Goal: Information Seeking & Learning: Learn about a topic

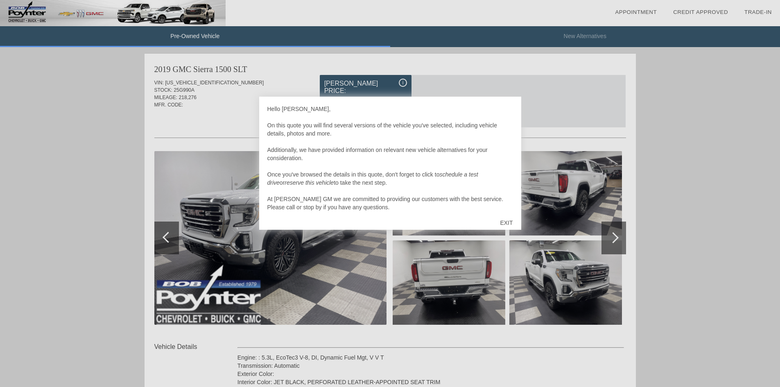
scroll to position [504, 0]
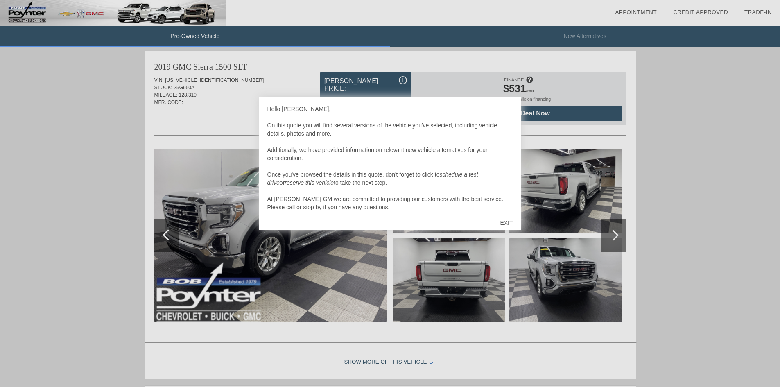
click at [504, 223] on div "EXIT" at bounding box center [506, 222] width 29 height 25
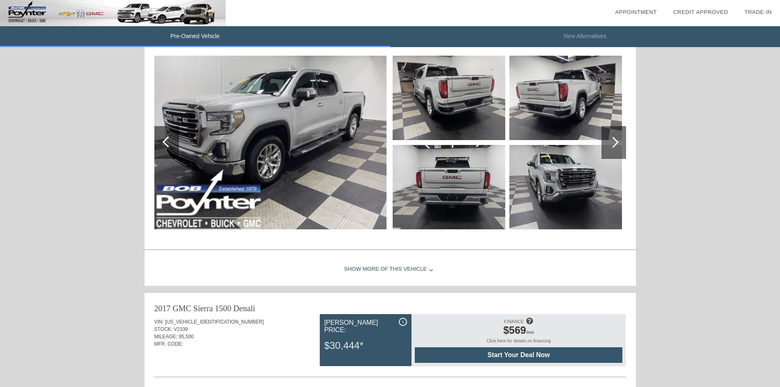
scroll to position [627, 0]
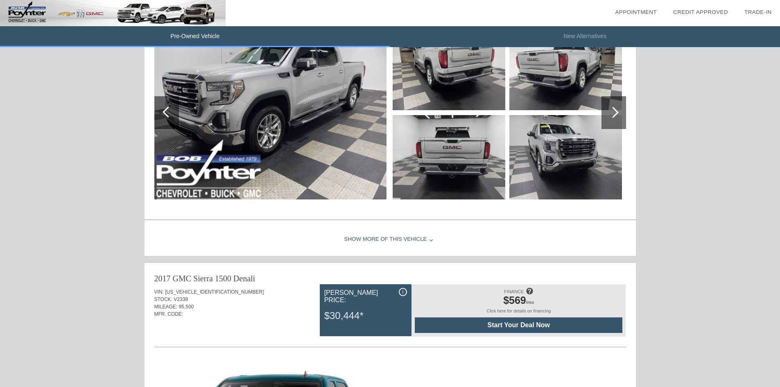
click at [406, 236] on div "Show More of this Vehicle" at bounding box center [390, 239] width 491 height 33
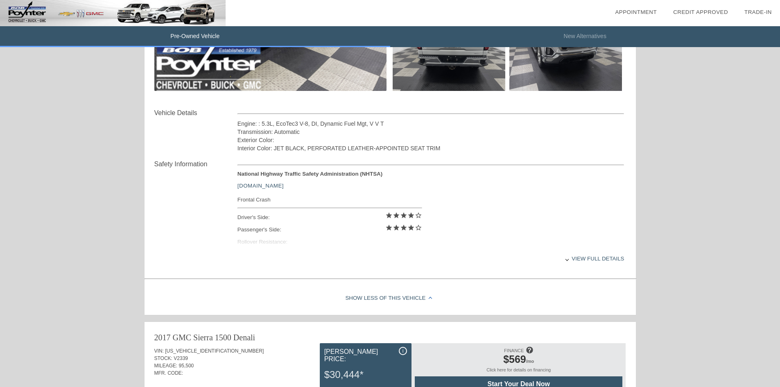
scroll to position [750, 0]
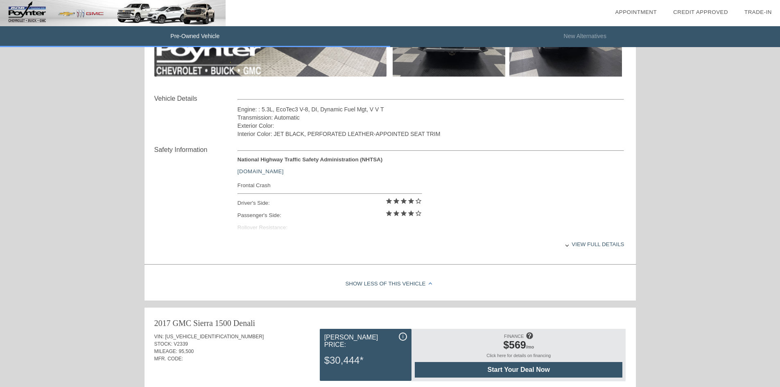
click at [575, 246] on div "View full details" at bounding box center [430, 244] width 387 height 20
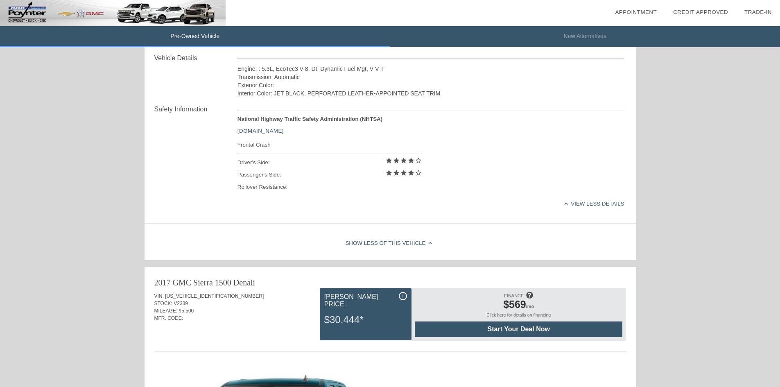
scroll to position [791, 0]
click at [422, 240] on div "Show Less of this Vehicle" at bounding box center [390, 243] width 491 height 33
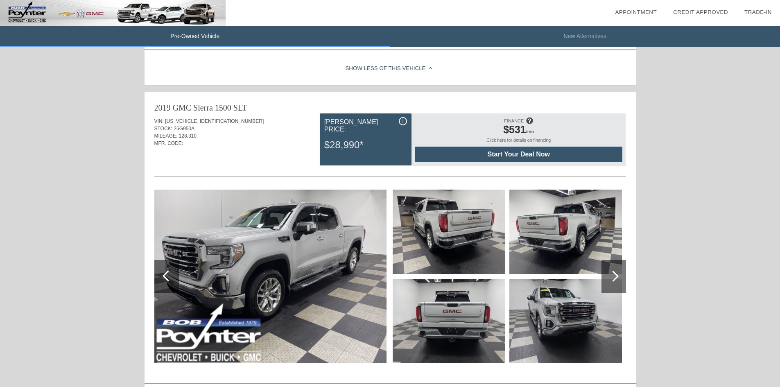
scroll to position [504, 0]
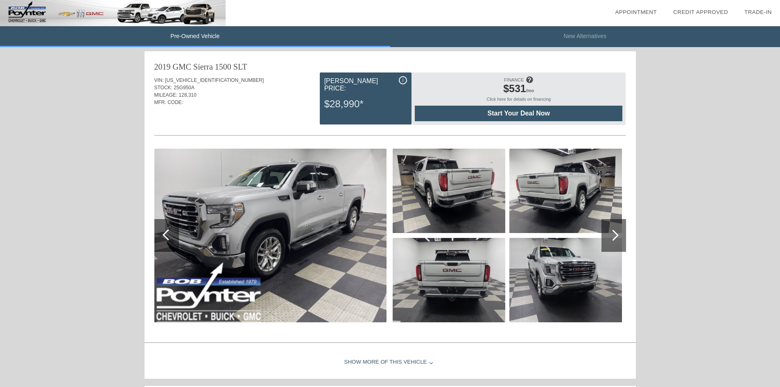
click at [613, 232] on div at bounding box center [613, 235] width 11 height 11
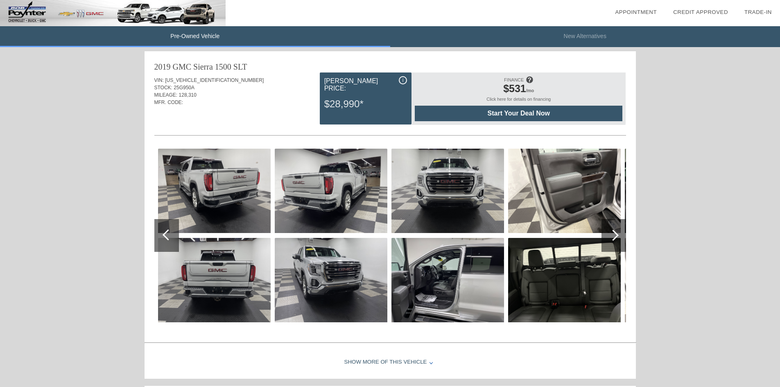
click at [615, 235] on div at bounding box center [613, 235] width 11 height 11
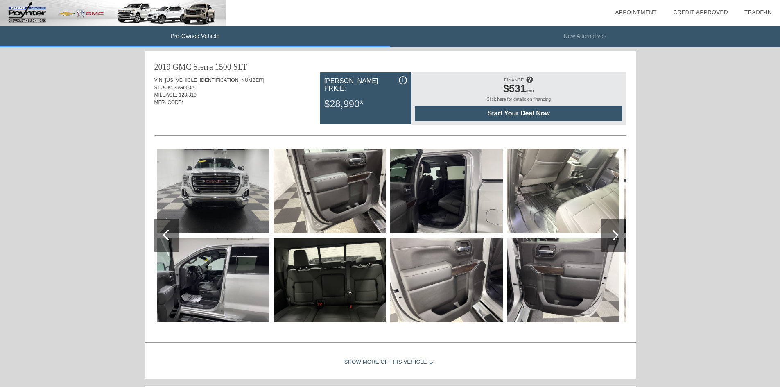
click at [615, 235] on div at bounding box center [613, 235] width 11 height 11
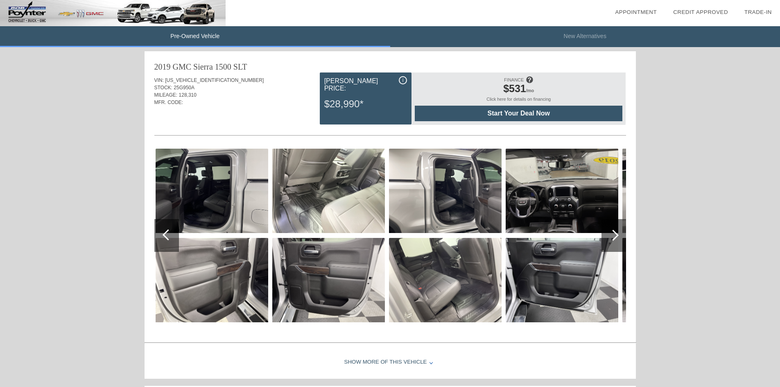
click at [615, 235] on div at bounding box center [613, 235] width 11 height 11
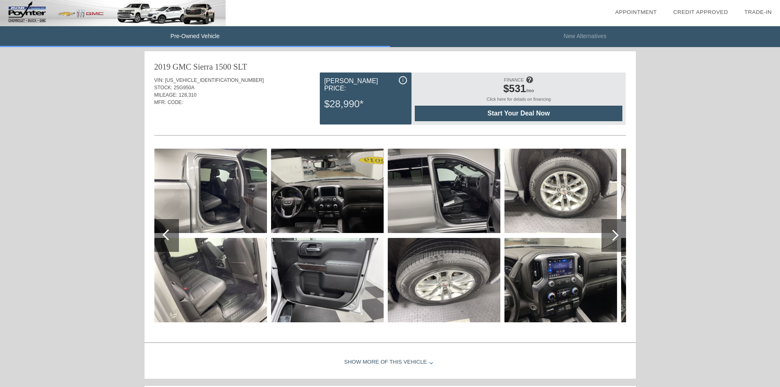
click at [615, 235] on div at bounding box center [613, 235] width 11 height 11
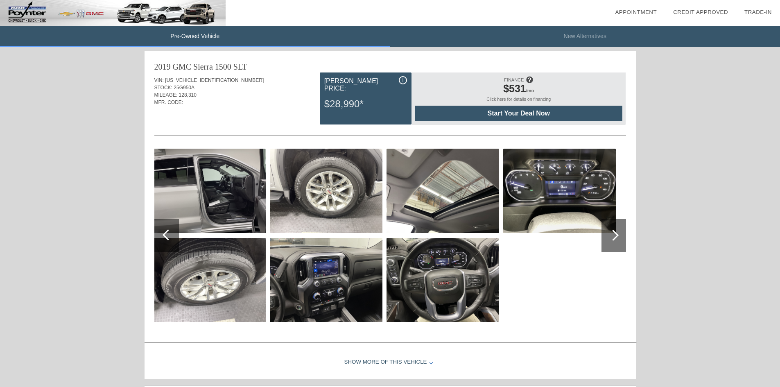
click at [615, 235] on div at bounding box center [613, 235] width 11 height 11
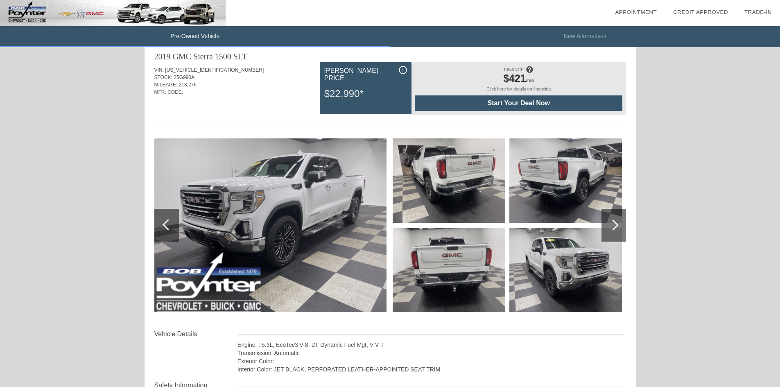
scroll to position [0, 0]
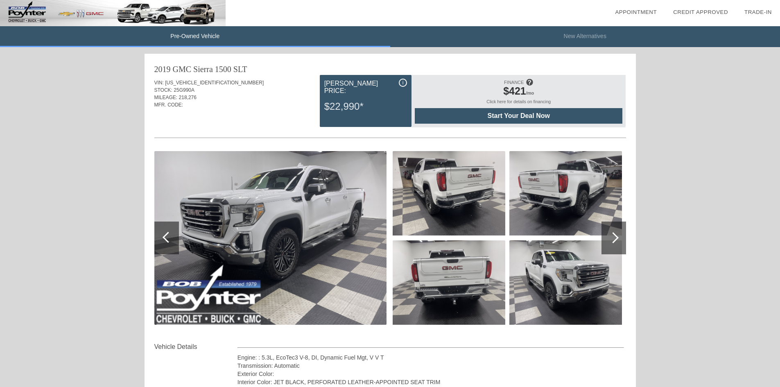
click at [299, 228] on img at bounding box center [270, 238] width 232 height 174
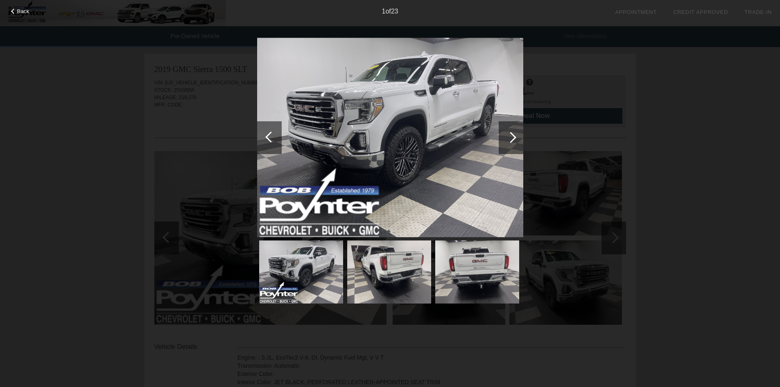
click at [509, 140] on div at bounding box center [510, 137] width 11 height 11
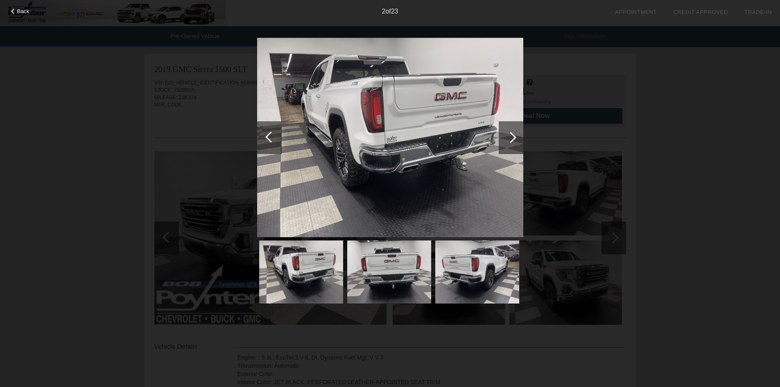
click at [513, 140] on div at bounding box center [510, 137] width 11 height 11
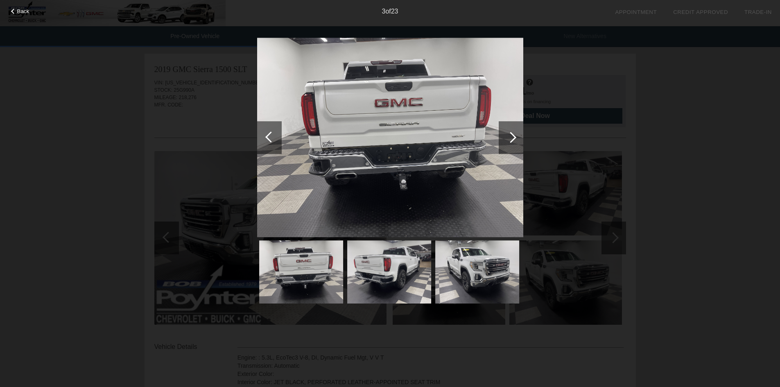
click at [513, 140] on div at bounding box center [510, 137] width 11 height 11
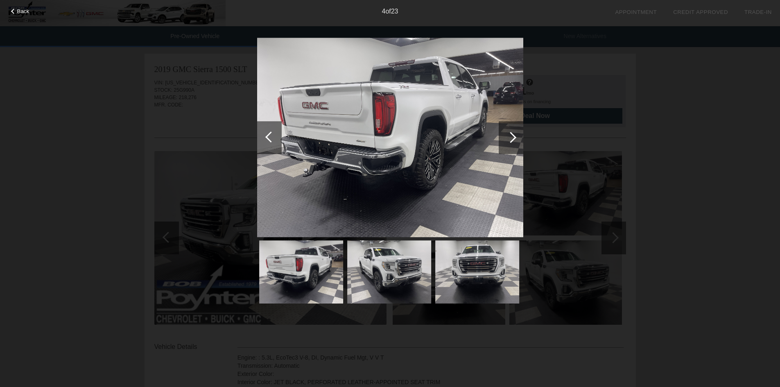
click at [513, 140] on div at bounding box center [510, 137] width 11 height 11
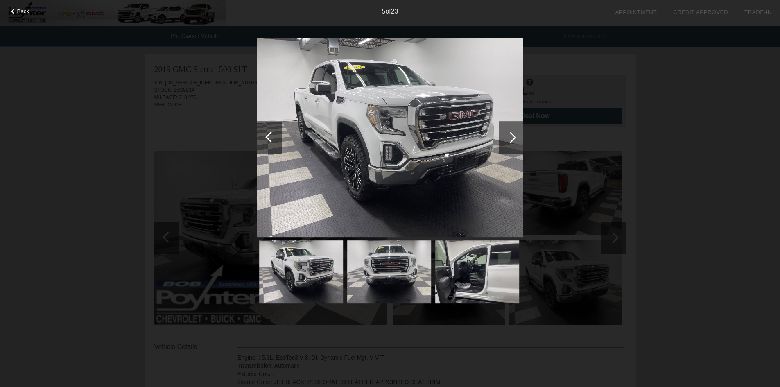
click at [513, 140] on div at bounding box center [510, 137] width 11 height 11
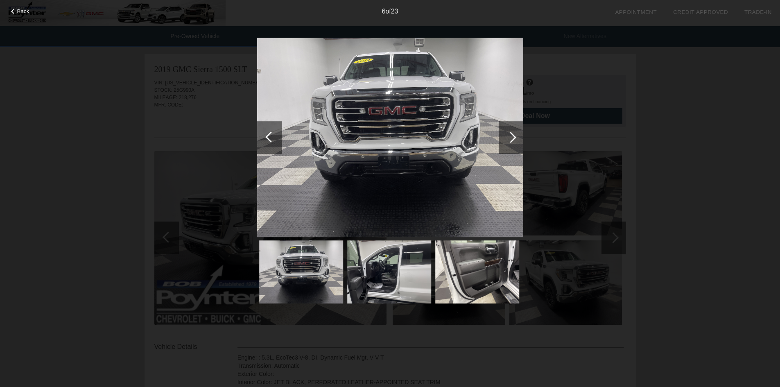
click at [513, 140] on div at bounding box center [510, 137] width 11 height 11
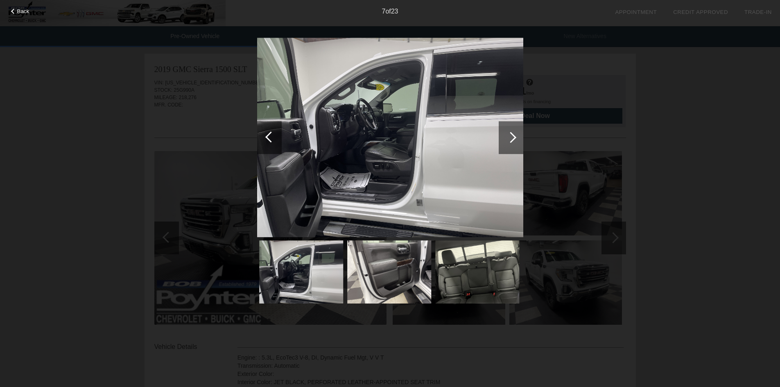
click at [513, 140] on div at bounding box center [510, 137] width 11 height 11
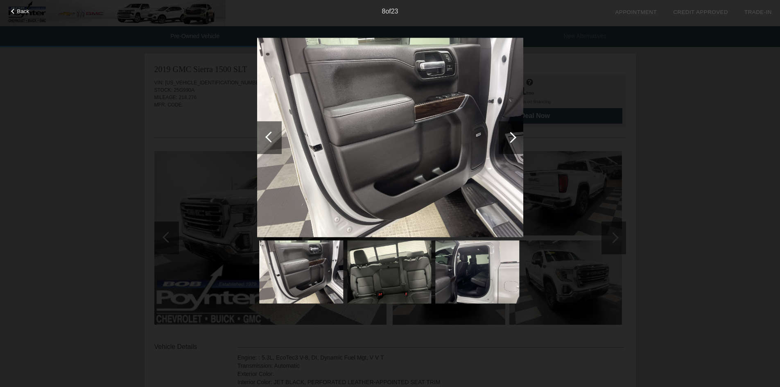
click at [513, 140] on div at bounding box center [510, 137] width 11 height 11
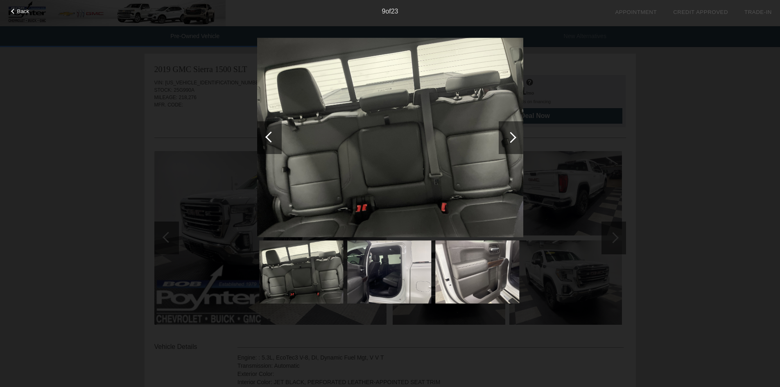
click at [513, 140] on div at bounding box center [510, 137] width 11 height 11
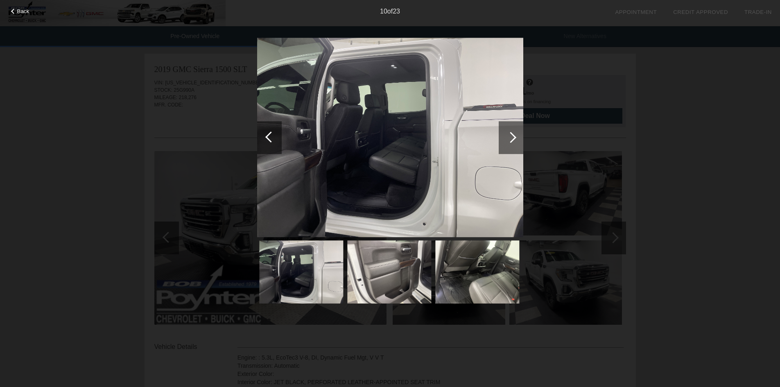
click at [513, 140] on div at bounding box center [510, 137] width 11 height 11
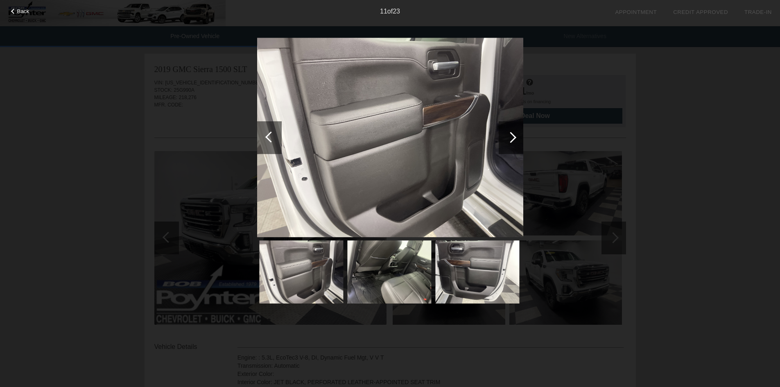
click at [513, 140] on div at bounding box center [510, 137] width 11 height 11
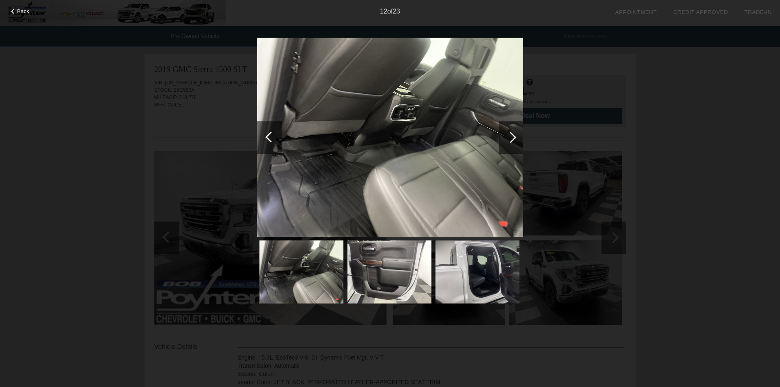
click at [513, 140] on div at bounding box center [510, 137] width 11 height 11
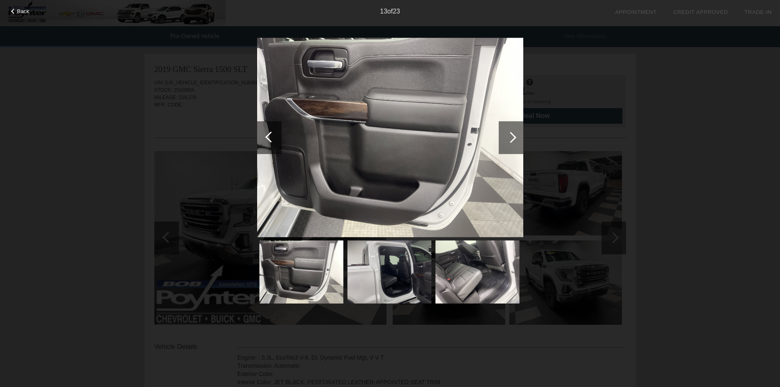
click at [513, 140] on div at bounding box center [510, 137] width 11 height 11
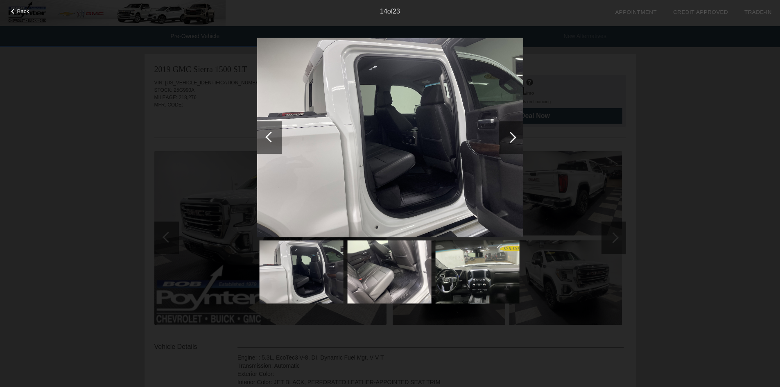
click at [513, 140] on div at bounding box center [510, 137] width 11 height 11
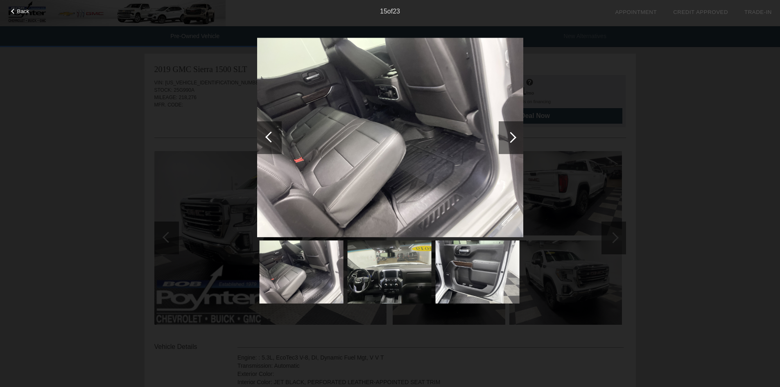
click at [513, 140] on div at bounding box center [510, 137] width 11 height 11
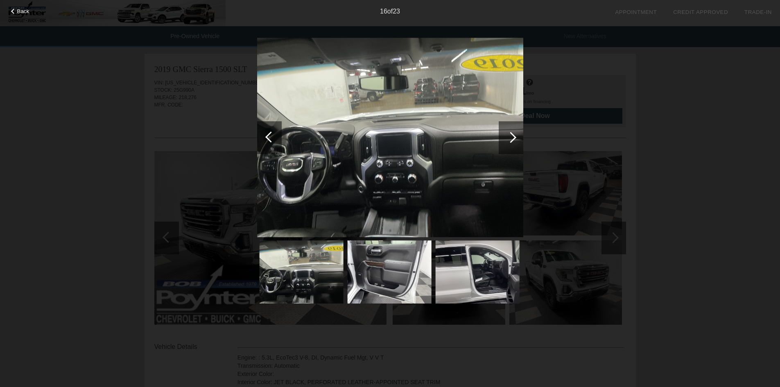
click at [513, 140] on div at bounding box center [510, 137] width 11 height 11
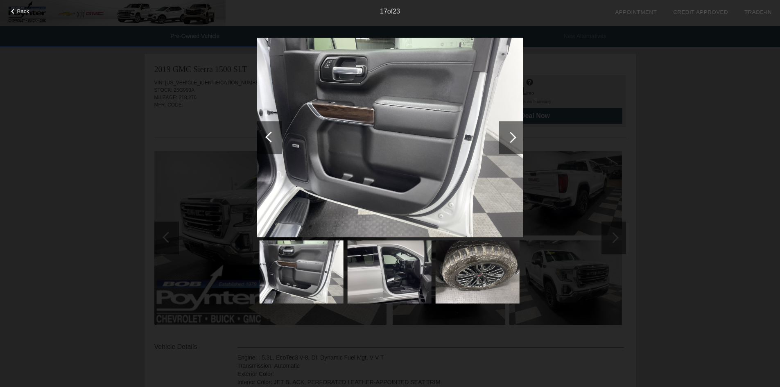
click at [506, 132] on div at bounding box center [511, 137] width 25 height 33
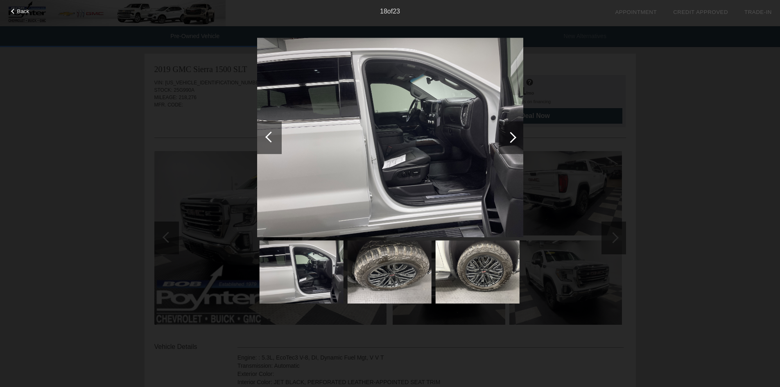
click at [506, 132] on div at bounding box center [511, 137] width 25 height 33
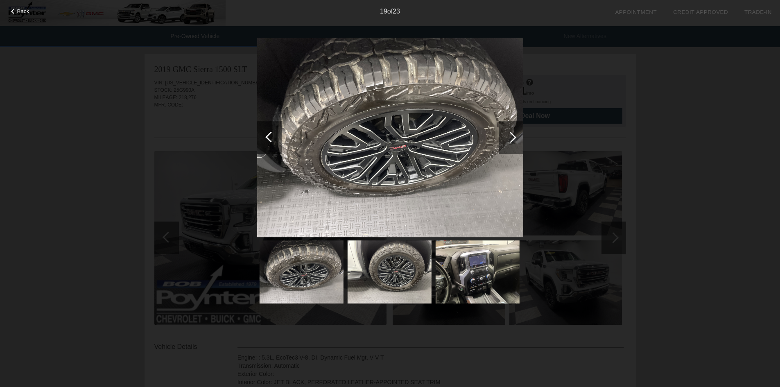
click at [508, 132] on div at bounding box center [511, 137] width 25 height 33
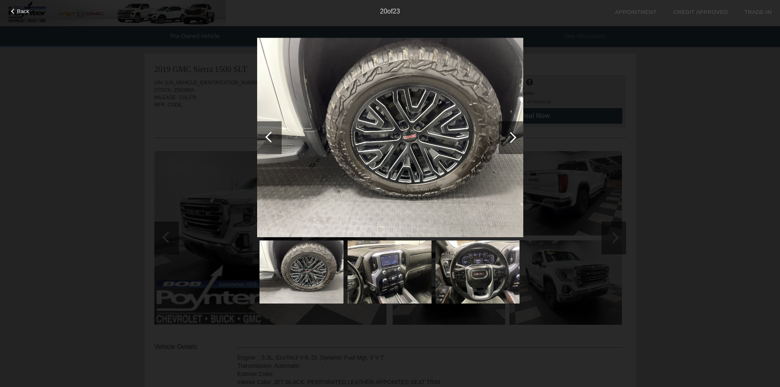
click at [508, 132] on div at bounding box center [511, 137] width 25 height 33
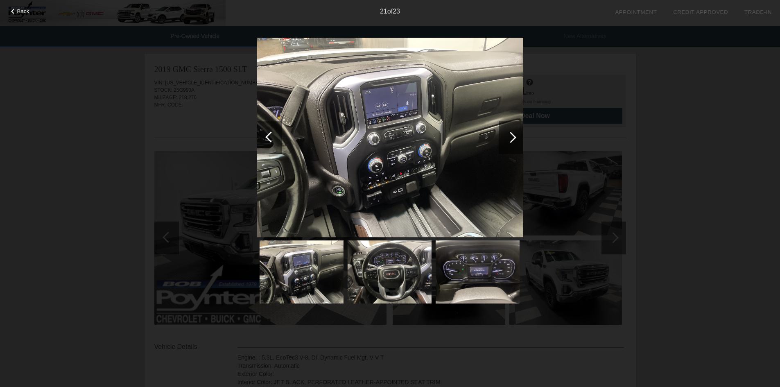
click at [508, 132] on div at bounding box center [511, 137] width 25 height 33
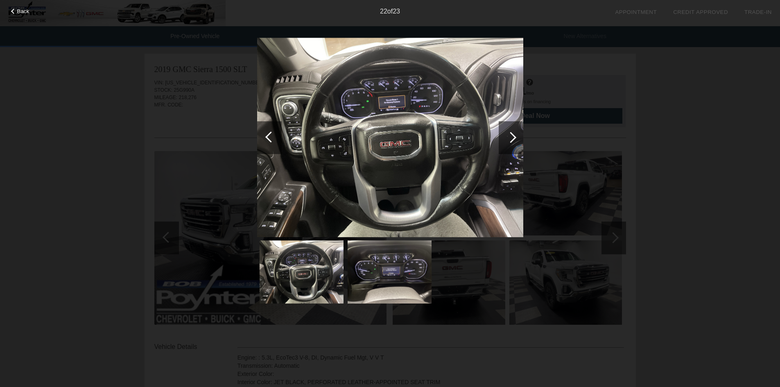
click at [508, 132] on div at bounding box center [511, 137] width 25 height 33
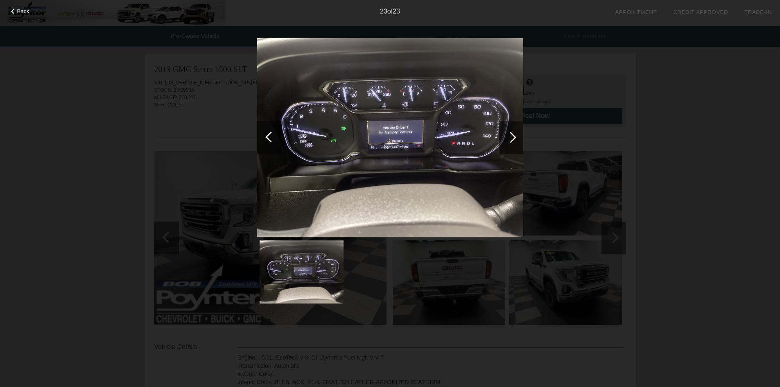
click at [508, 132] on div at bounding box center [511, 137] width 25 height 33
click at [510, 133] on div at bounding box center [510, 137] width 11 height 11
click at [20, 11] on span "Back" at bounding box center [23, 11] width 12 height 6
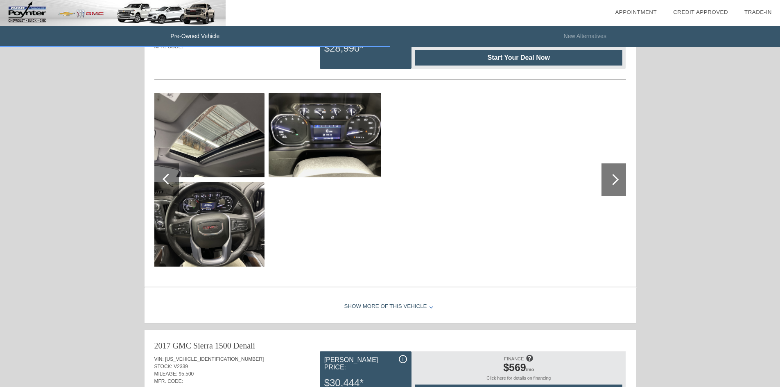
scroll to position [573, 0]
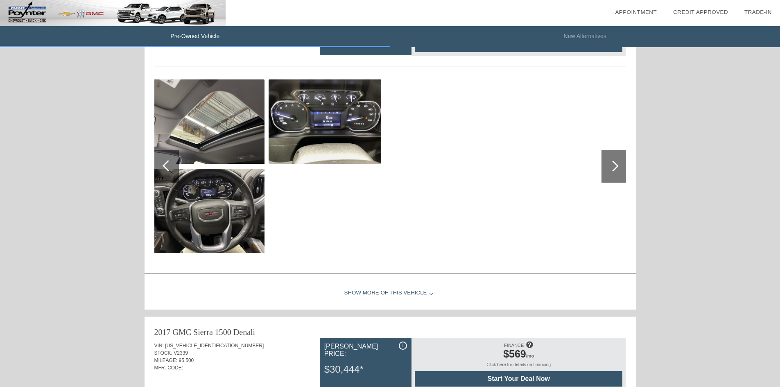
click at [333, 121] on img at bounding box center [325, 121] width 113 height 84
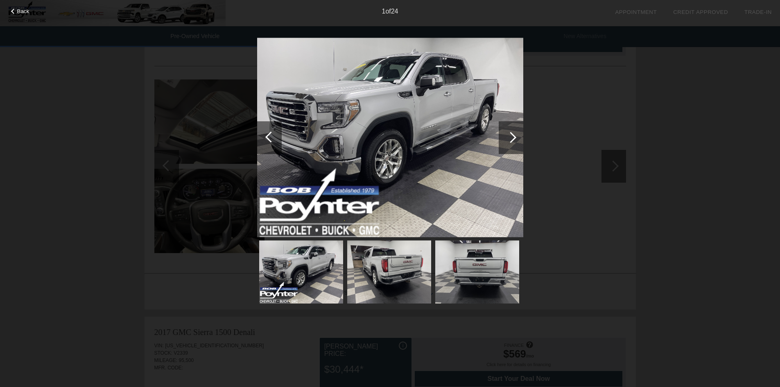
click at [512, 143] on div at bounding box center [511, 137] width 25 height 33
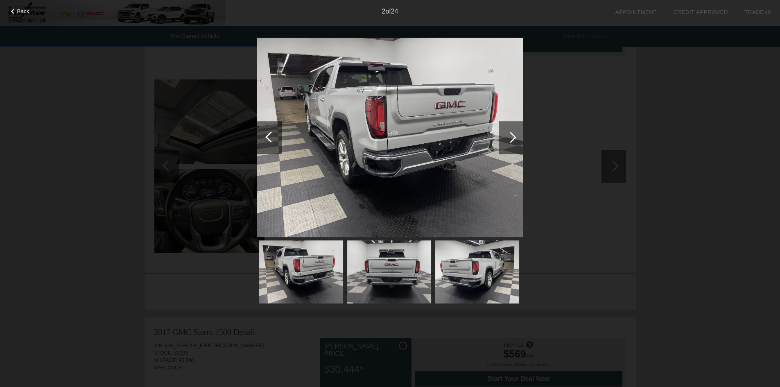
click at [512, 143] on div at bounding box center [511, 137] width 25 height 33
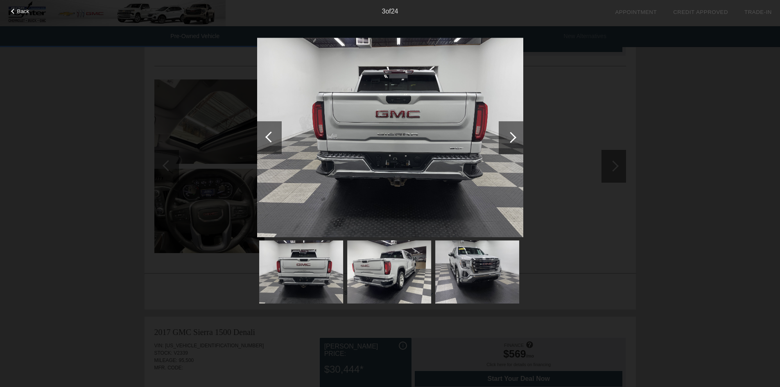
click at [512, 143] on div at bounding box center [511, 137] width 25 height 33
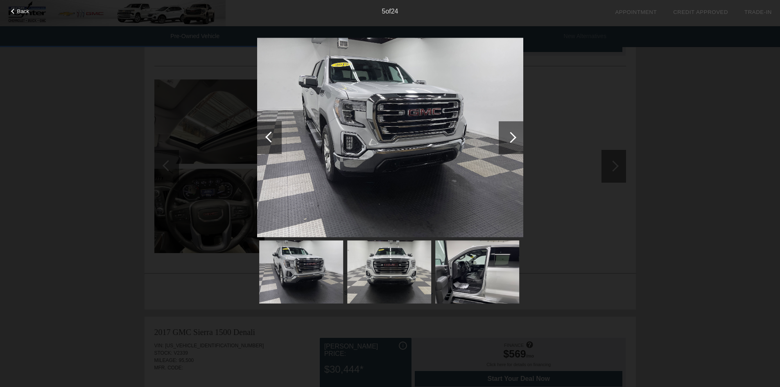
click at [512, 143] on div at bounding box center [511, 137] width 25 height 33
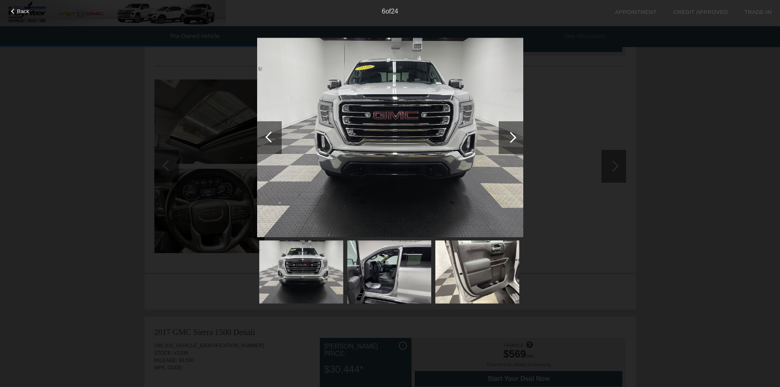
click at [512, 143] on div at bounding box center [511, 137] width 25 height 33
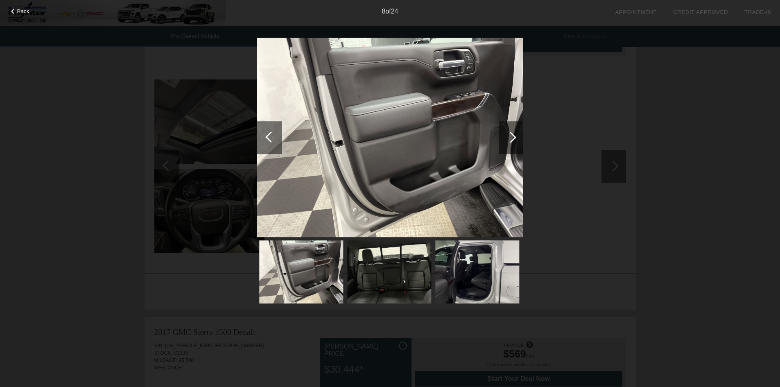
click at [512, 143] on div at bounding box center [511, 137] width 25 height 33
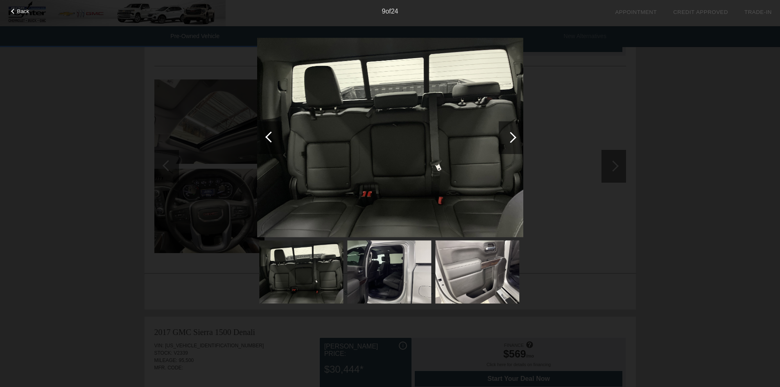
click at [512, 143] on div at bounding box center [511, 137] width 25 height 33
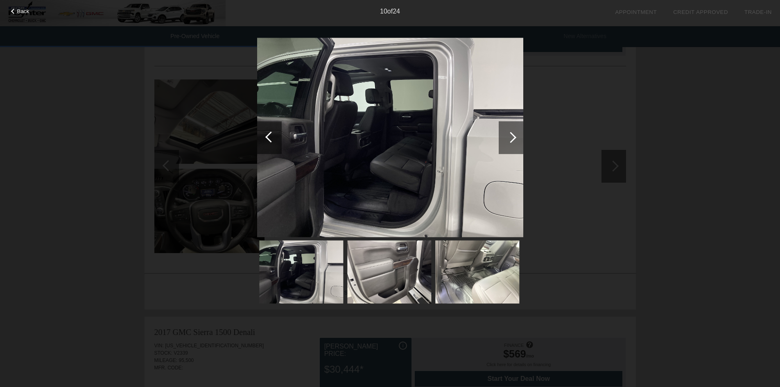
click at [512, 143] on div at bounding box center [511, 137] width 25 height 33
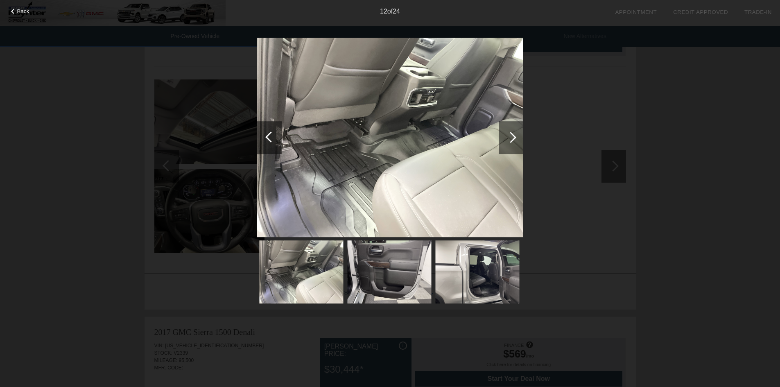
click at [512, 143] on div at bounding box center [511, 137] width 25 height 33
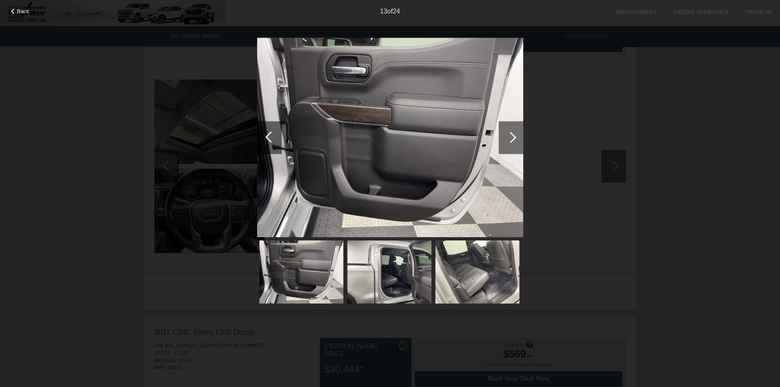
click at [512, 143] on div at bounding box center [511, 137] width 25 height 33
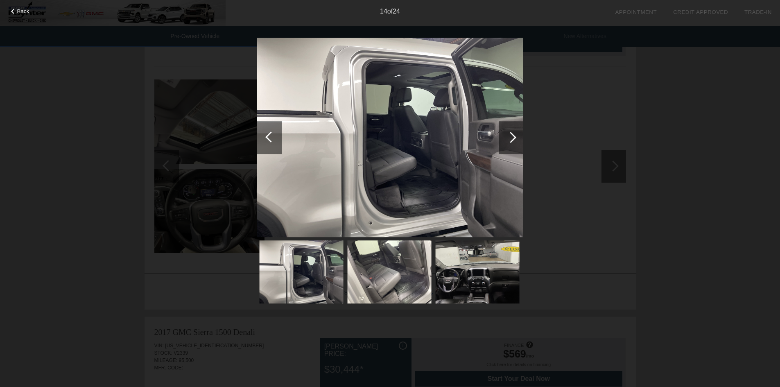
click at [512, 143] on div at bounding box center [511, 137] width 25 height 33
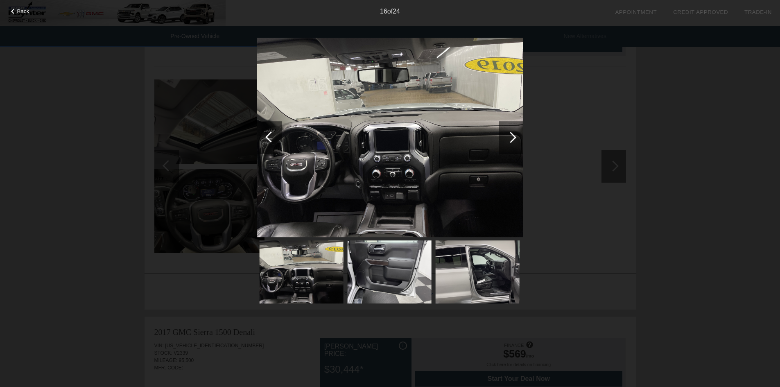
click at [512, 143] on div at bounding box center [511, 137] width 25 height 33
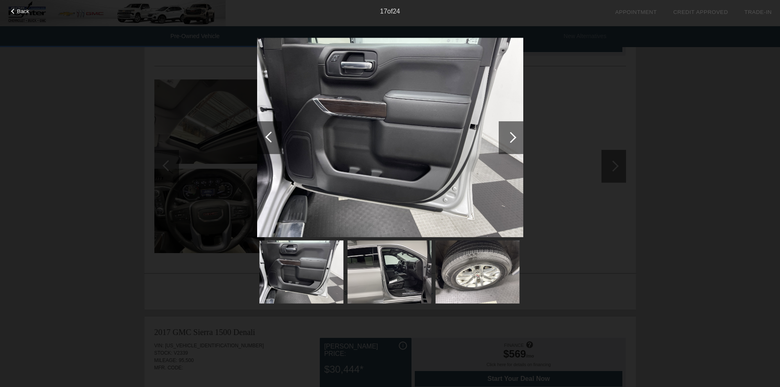
click at [512, 143] on div at bounding box center [511, 137] width 25 height 33
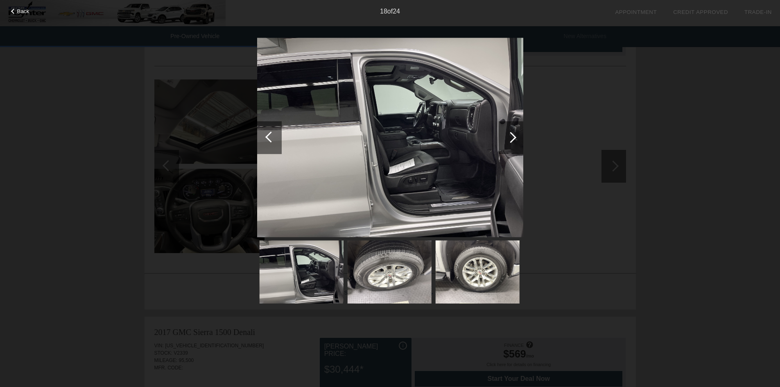
click at [512, 143] on div at bounding box center [511, 137] width 25 height 33
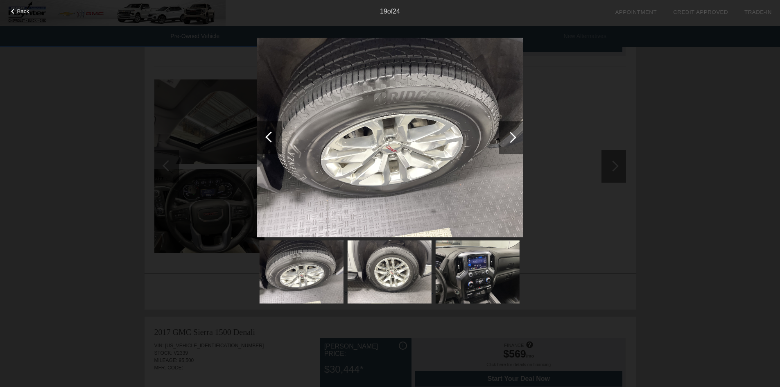
click at [512, 143] on div at bounding box center [511, 137] width 25 height 33
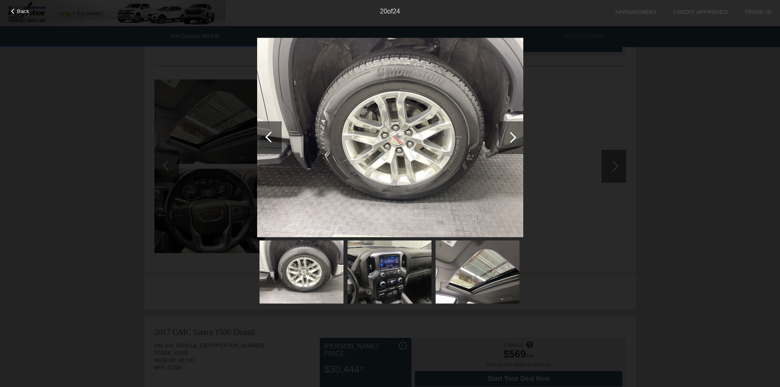
click at [512, 143] on div at bounding box center [511, 137] width 25 height 33
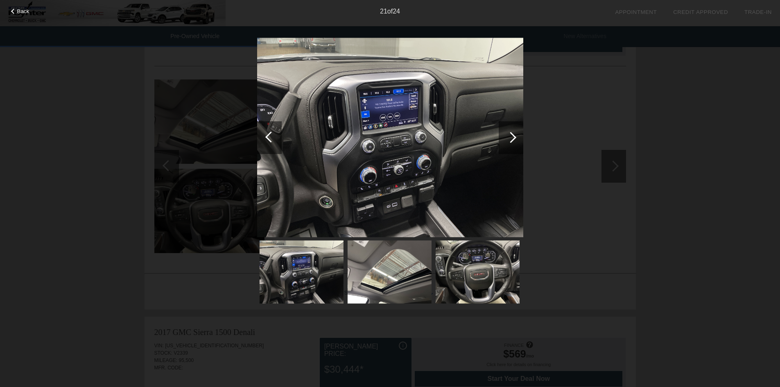
click at [512, 143] on div at bounding box center [511, 137] width 25 height 33
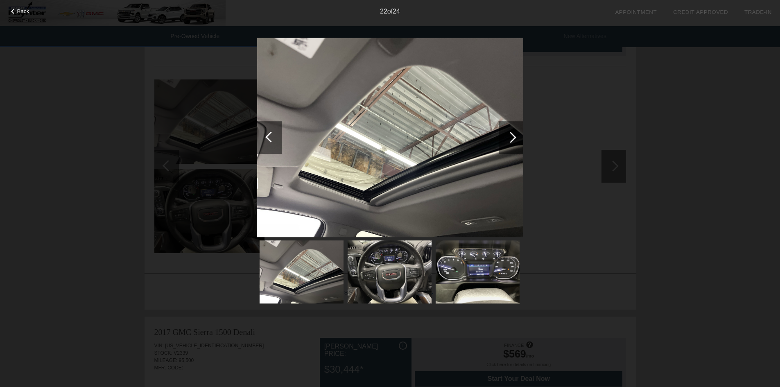
click at [512, 143] on div at bounding box center [511, 137] width 25 height 33
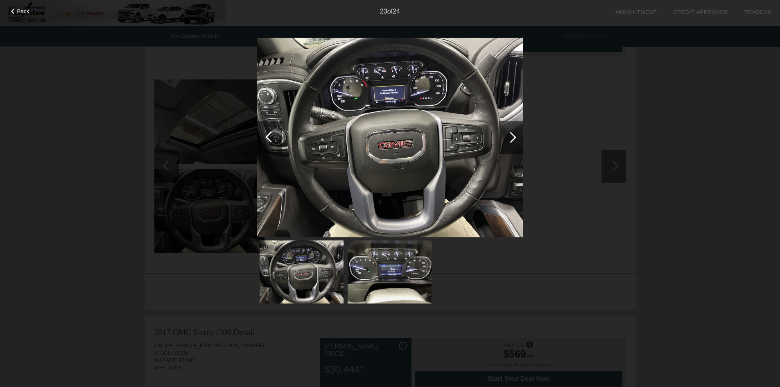
click at [512, 143] on div at bounding box center [511, 137] width 25 height 33
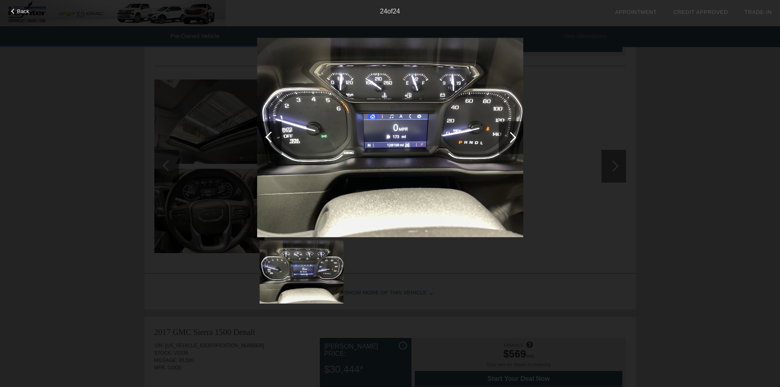
click at [572, 126] on div "Back 24 of 24" at bounding box center [390, 193] width 780 height 387
click at [20, 14] on div "24 of 24" at bounding box center [390, 8] width 780 height 16
click at [18, 11] on span "Back" at bounding box center [23, 11] width 12 height 6
